Goal: Check status: Check status

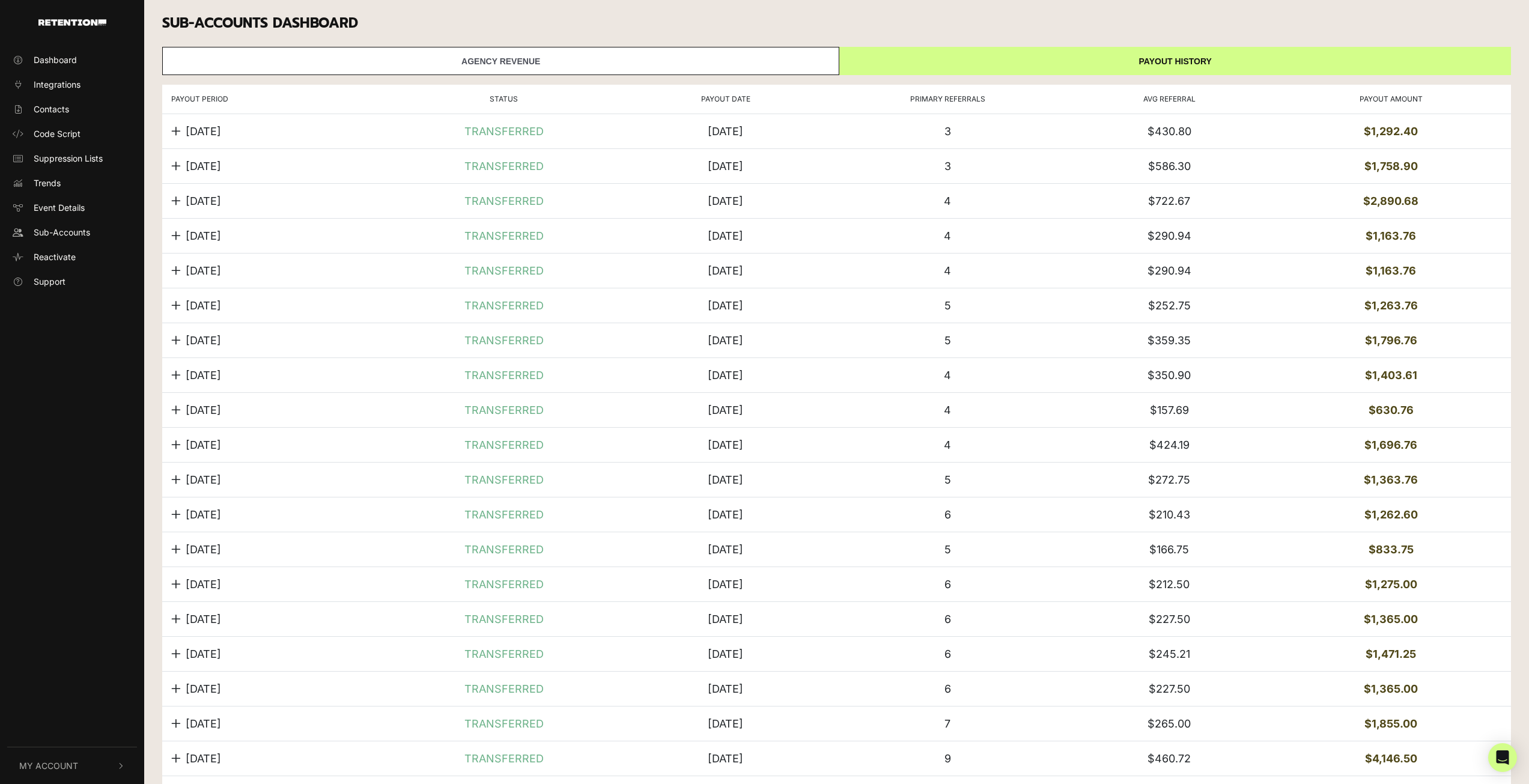
click at [783, 54] on link "Agency Revenue" at bounding box center [500, 61] width 677 height 28
